Goal: Information Seeking & Learning: Learn about a topic

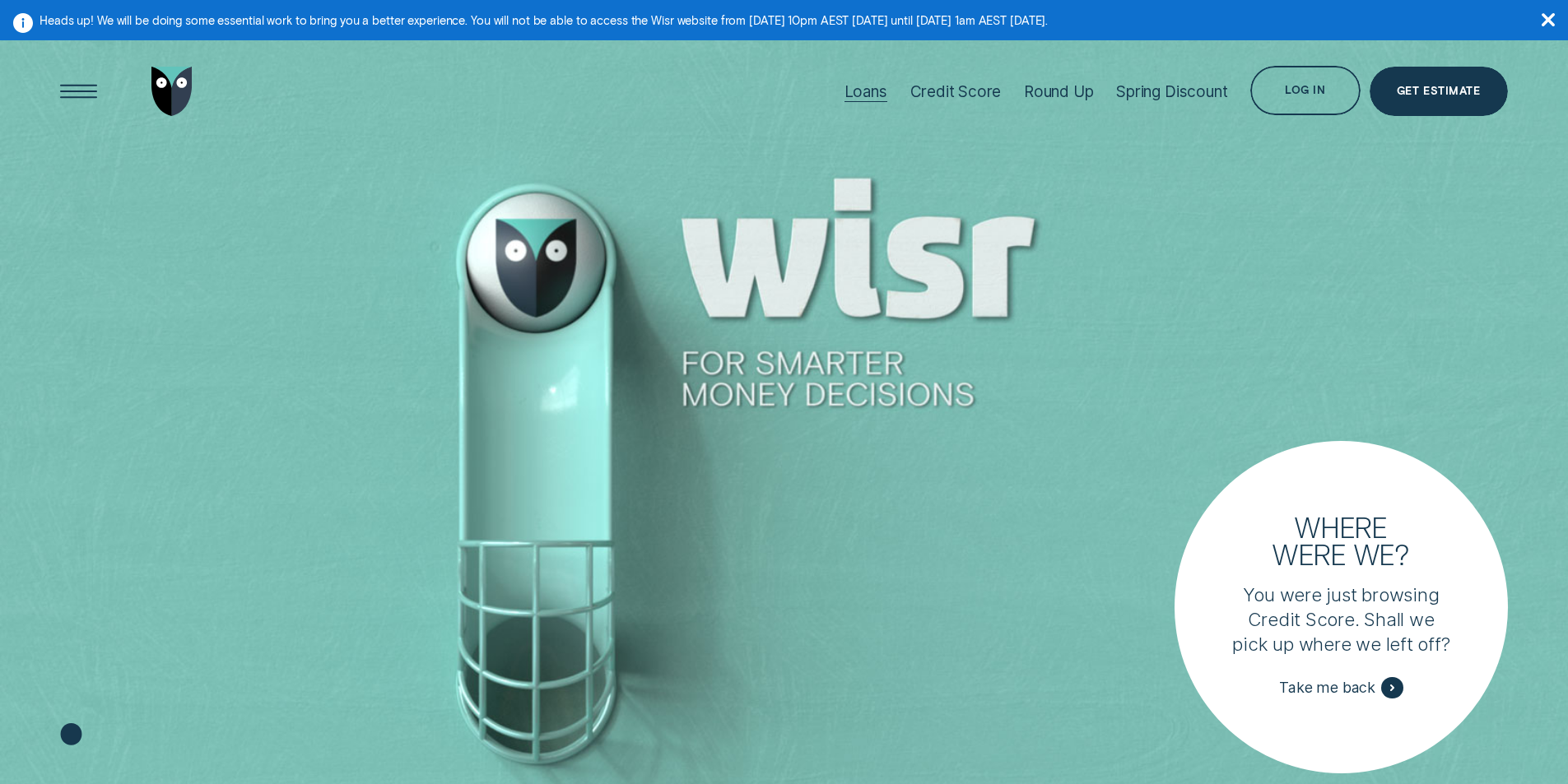
click at [852, 91] on div "Loans" at bounding box center [865, 91] width 43 height 19
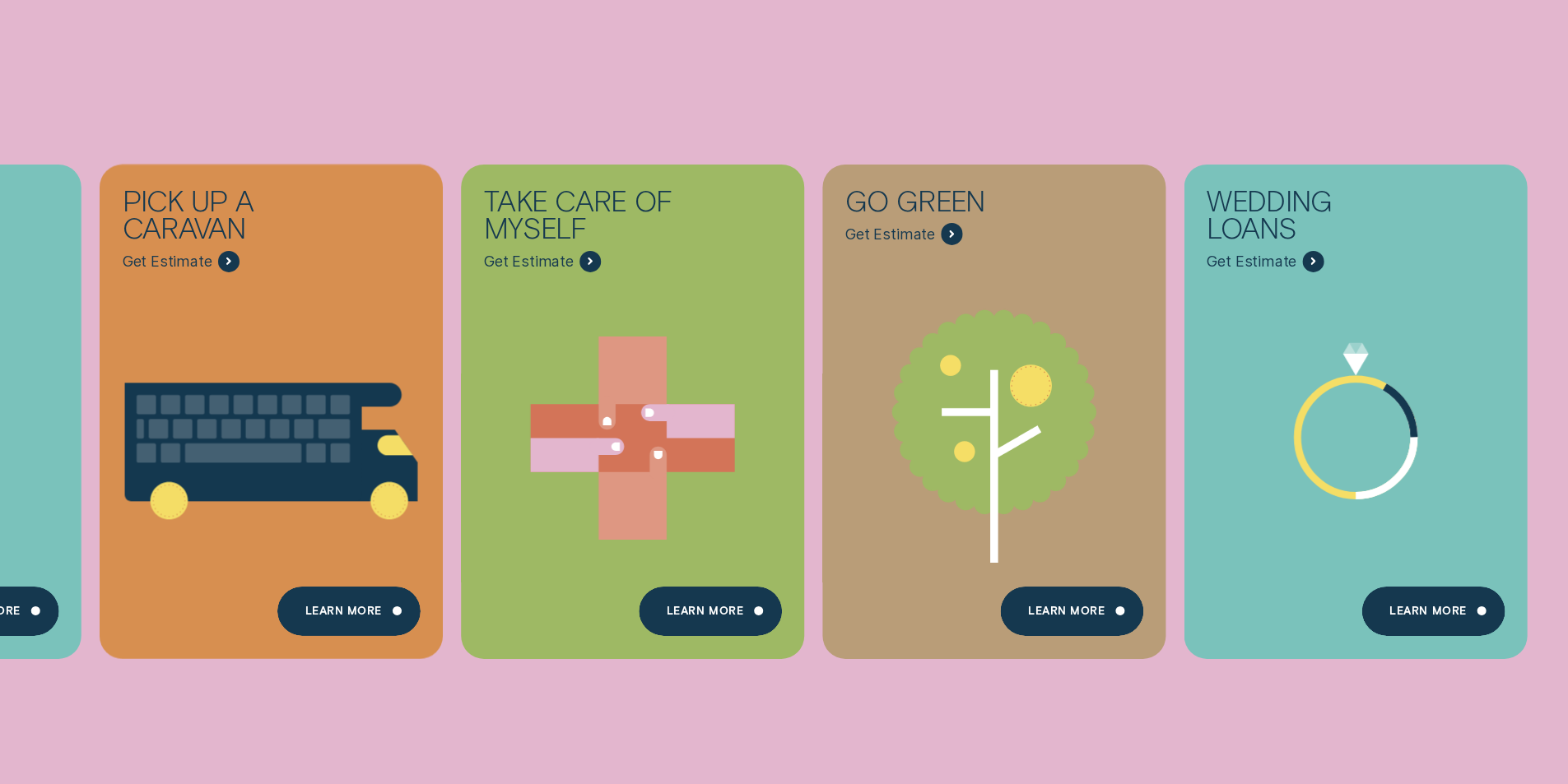
scroll to position [741, 0]
